Goal: Navigation & Orientation: Find specific page/section

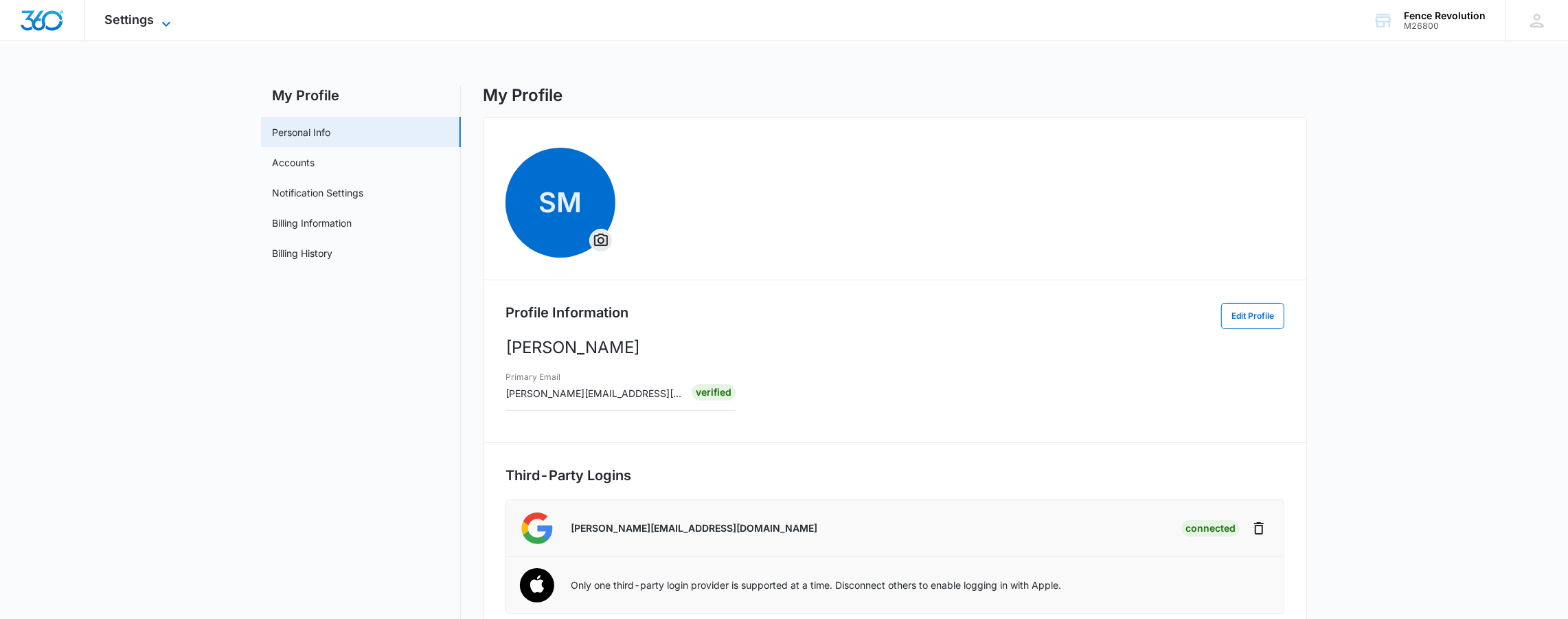
click at [118, 26] on span "Settings" at bounding box center [130, 20] width 50 height 15
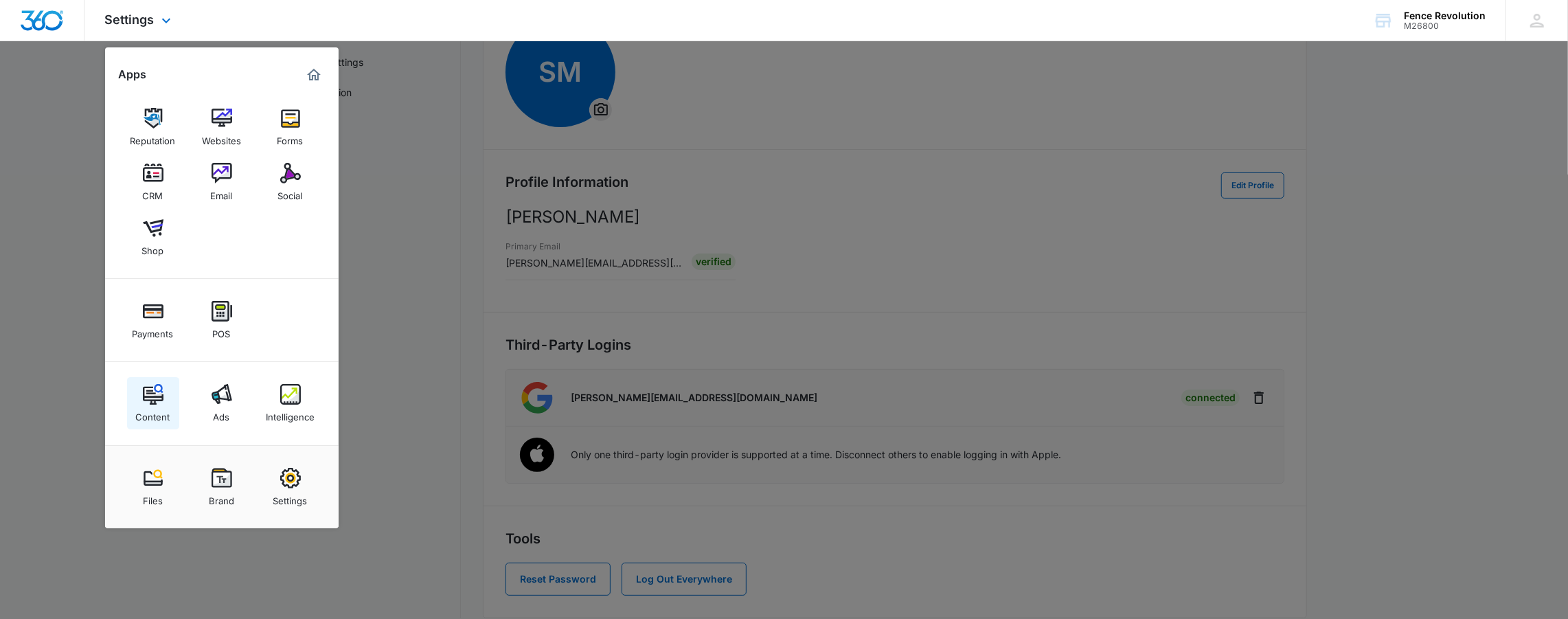
scroll to position [137, 0]
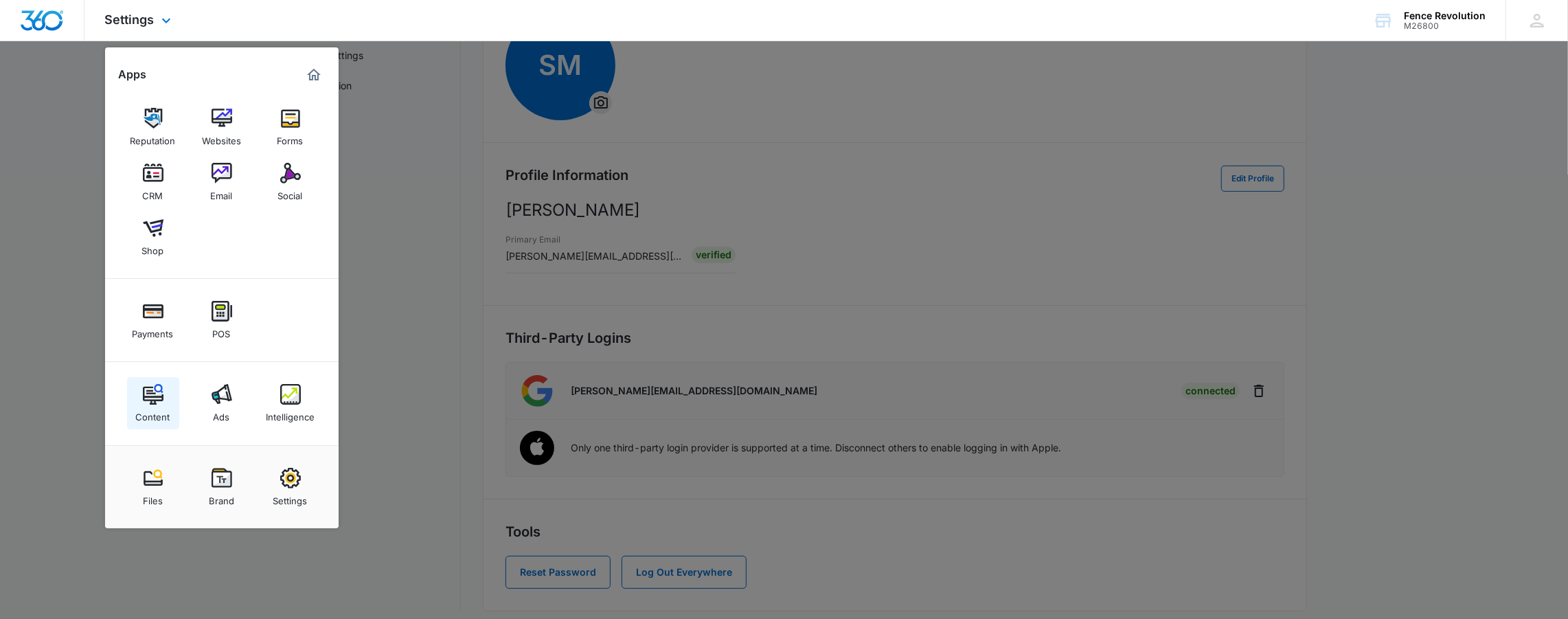
click at [152, 393] on img at bounding box center [154, 394] width 21 height 21
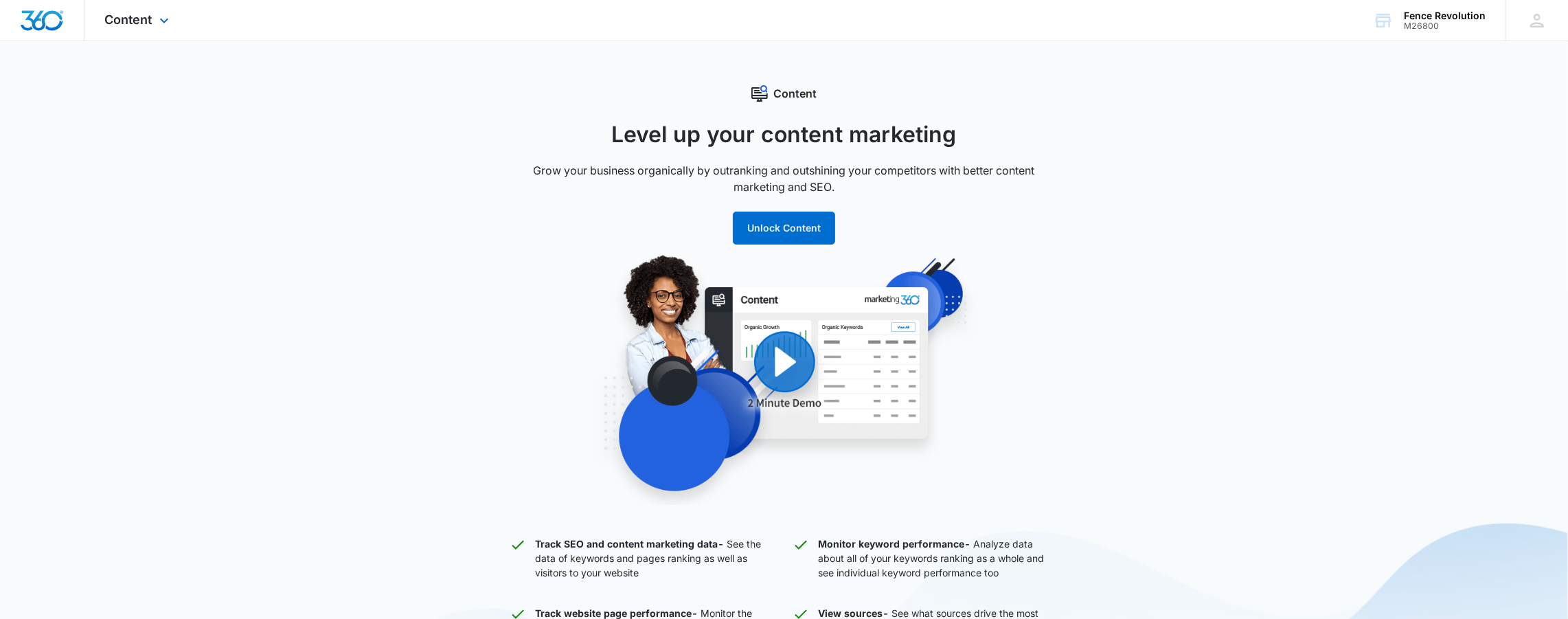
click at [63, 25] on img "Dashboard" at bounding box center [42, 21] width 44 height 21
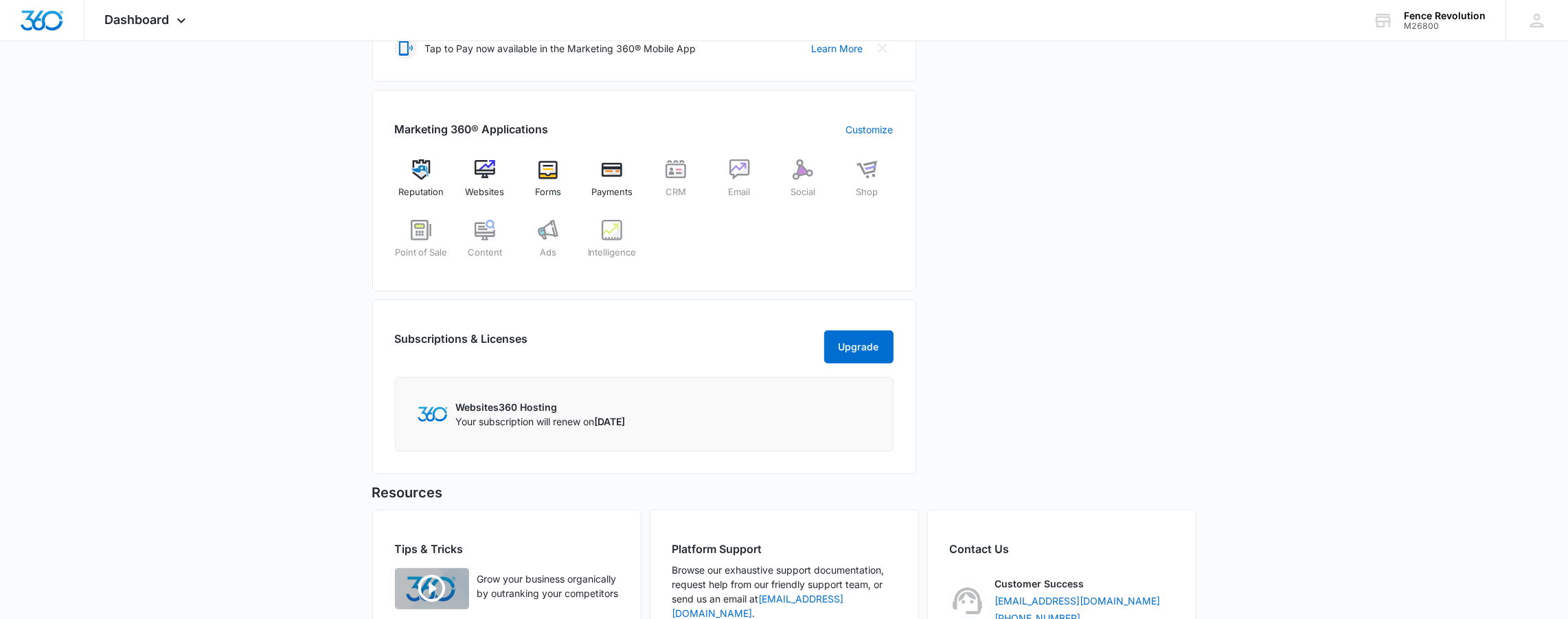
scroll to position [458, 0]
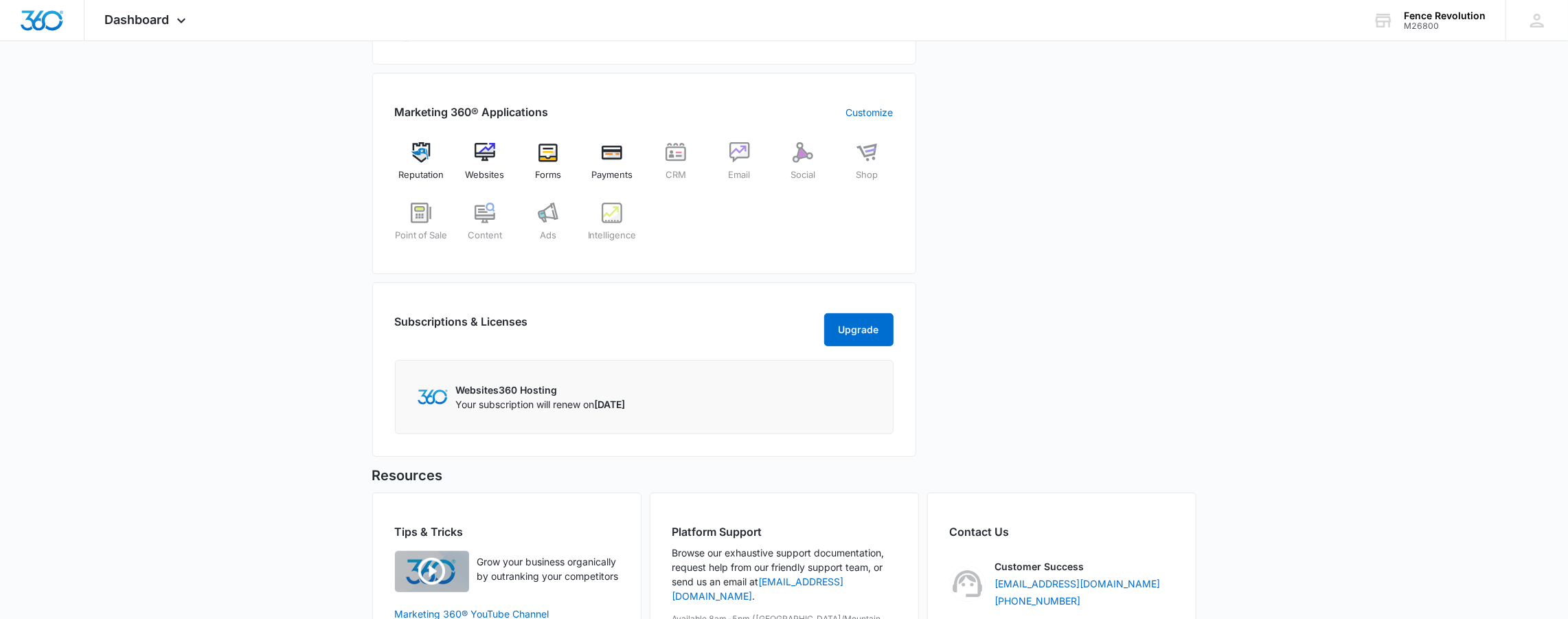
click at [535, 397] on p "Websites360 Hosting" at bounding box center [541, 389] width 170 height 15
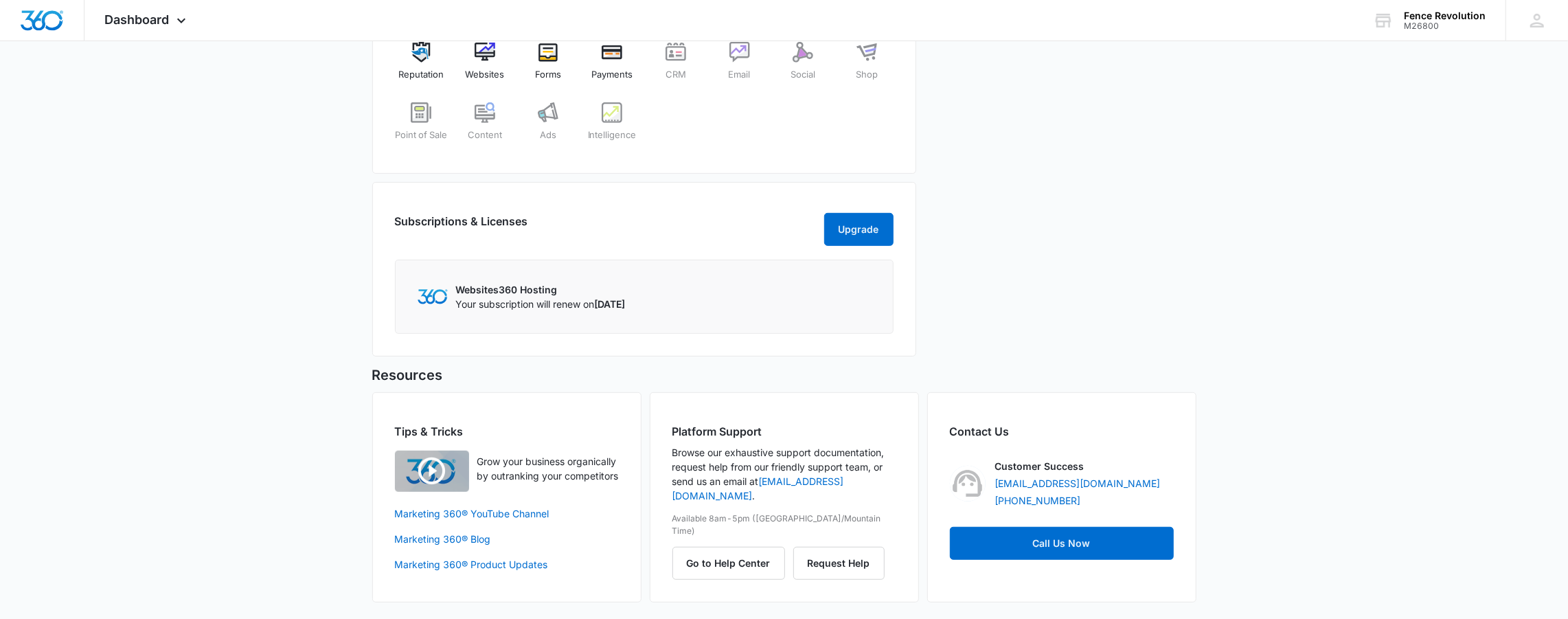
scroll to position [567, 0]
drag, startPoint x: 553, startPoint y: 288, endPoint x: 458, endPoint y: 286, distance: 95.0
click at [458, 286] on p "Websites360 Hosting" at bounding box center [541, 290] width 170 height 15
copy p "Websites360 Hosting"
